Goal: Register for event/course

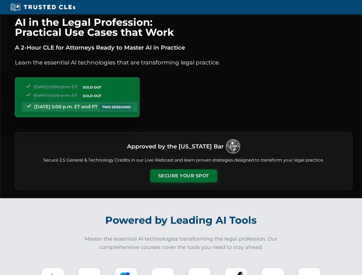
click at [183, 176] on button "Secure Your Spot" at bounding box center [183, 175] width 67 height 13
click at [53, 271] on img at bounding box center [52, 279] width 17 height 17
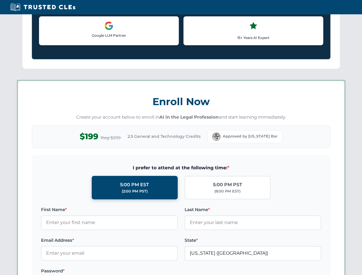
click at [126, 271] on label "Password *" at bounding box center [109, 270] width 137 height 7
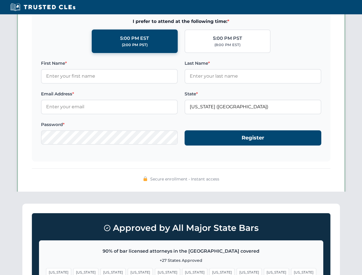
click at [264, 271] on span "[US_STATE]" at bounding box center [276, 272] width 25 height 8
